Goal: Transaction & Acquisition: Purchase product/service

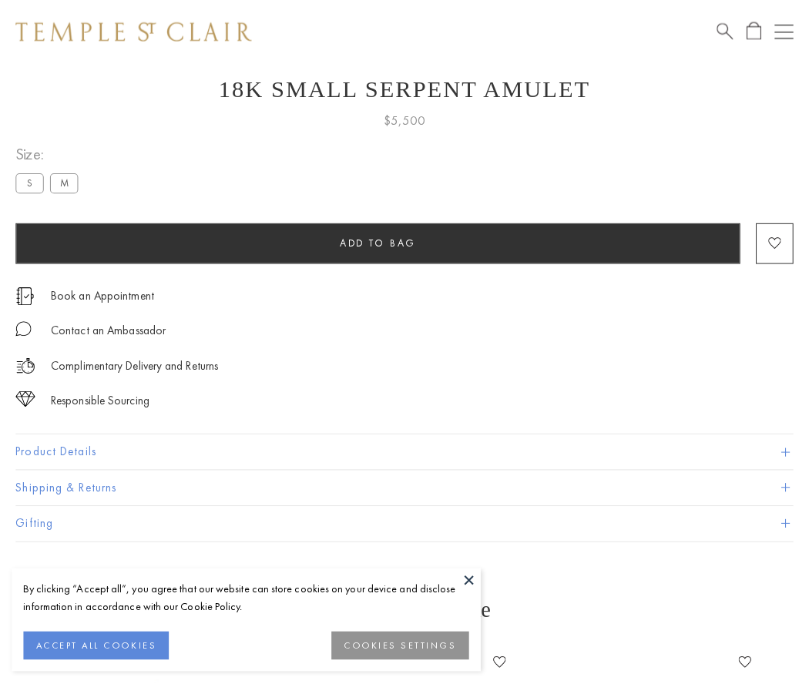
scroll to position [55, 0]
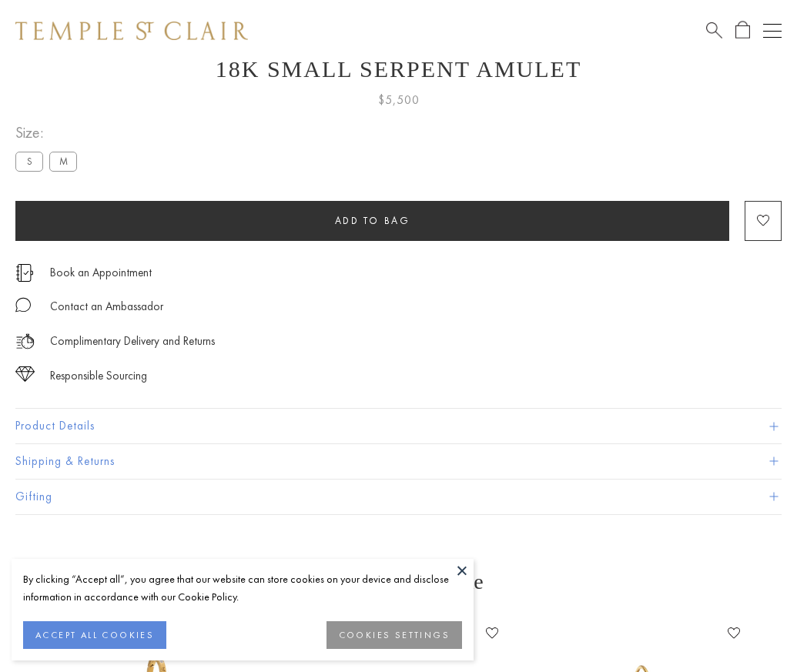
click at [372, 220] on span "Add to bag" at bounding box center [372, 220] width 75 height 13
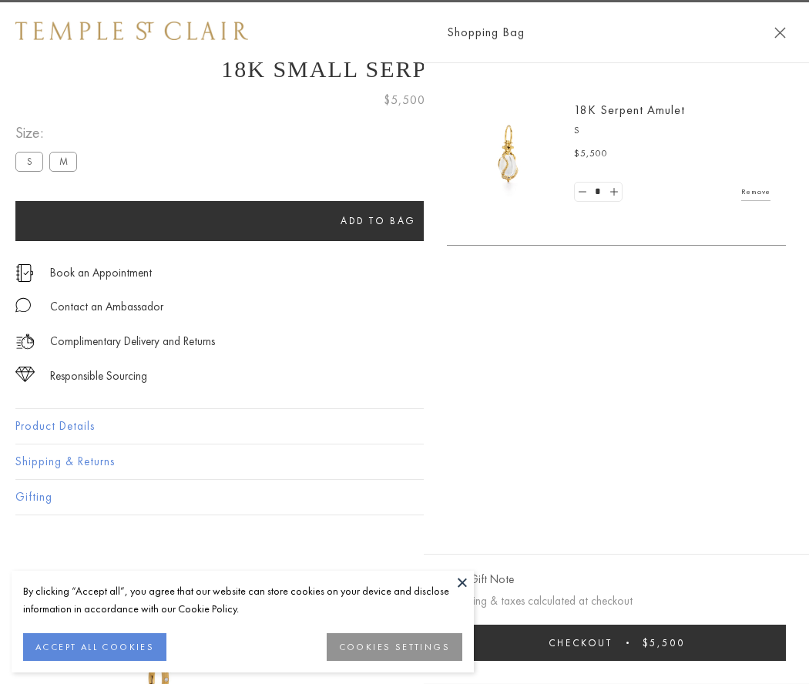
click at [771, 642] on button "Checkout $5,500" at bounding box center [616, 643] width 339 height 36
